Goal: Task Accomplishment & Management: Manage account settings

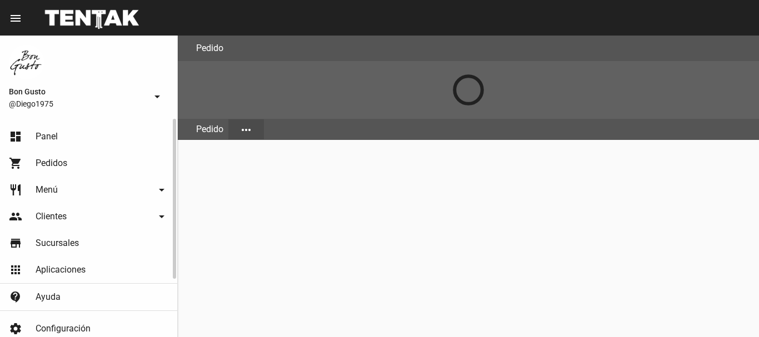
click at [83, 141] on link "dashboard Panel" at bounding box center [88, 136] width 177 height 27
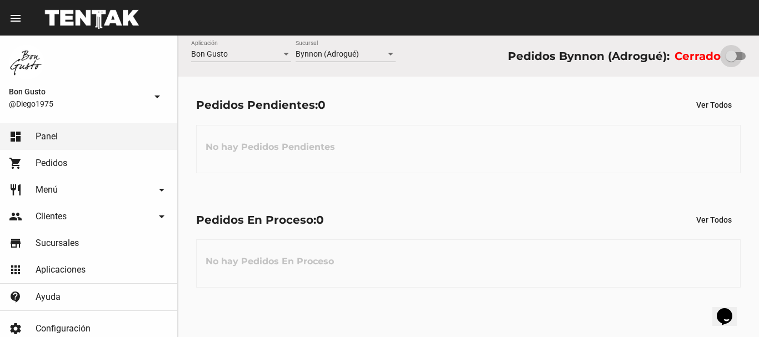
click at [729, 57] on div at bounding box center [731, 56] width 11 height 11
click at [731, 60] on input "checkbox" at bounding box center [731, 60] width 1 height 1
drag, startPoint x: 735, startPoint y: 27, endPoint x: 755, endPoint y: 78, distance: 54.7
click at [735, 28] on mat-toolbar "menu Resumen" at bounding box center [379, 18] width 759 height 36
click at [728, 57] on div at bounding box center [736, 56] width 20 height 8
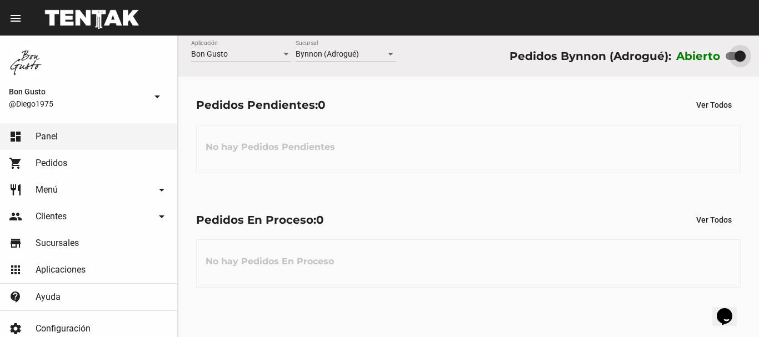
click at [731, 60] on input "checkbox" at bounding box center [731, 60] width 1 height 1
checkbox input "false"
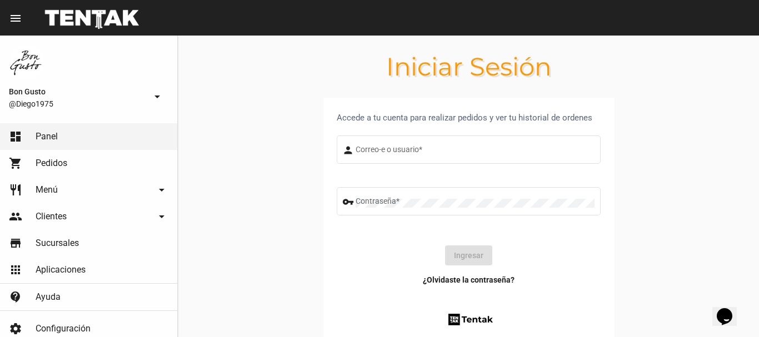
type input "diego1975"
